Goal: Register for event/course

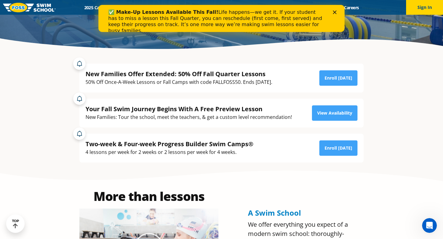
scroll to position [112, 0]
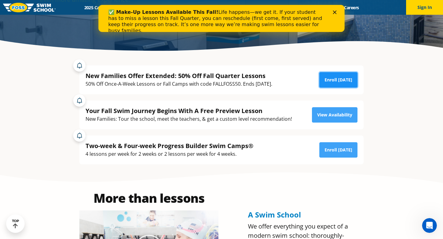
click at [341, 79] on link "Enroll [DATE]" at bounding box center [338, 79] width 38 height 15
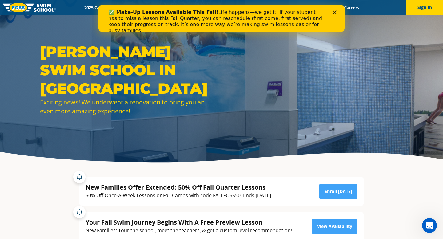
click at [335, 13] on polygon "Close" at bounding box center [335, 12] width 4 height 4
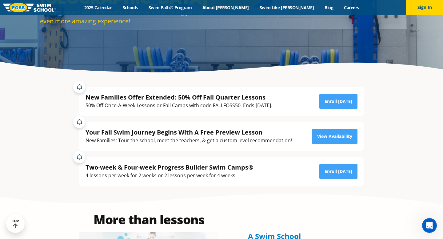
scroll to position [85, 0]
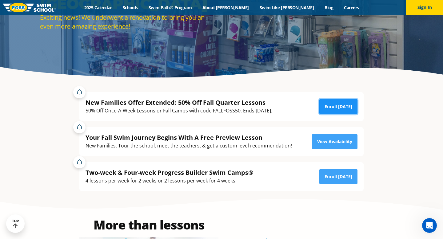
click at [337, 105] on link "Enroll [DATE]" at bounding box center [338, 106] width 38 height 15
